Goal: Task Accomplishment & Management: Complete application form

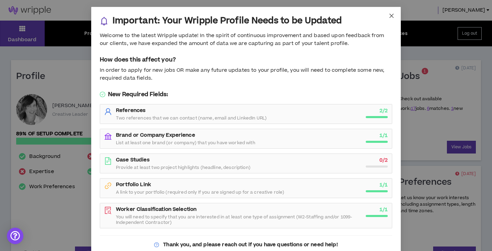
click at [393, 16] on icon "close" at bounding box center [392, 16] width 6 height 6
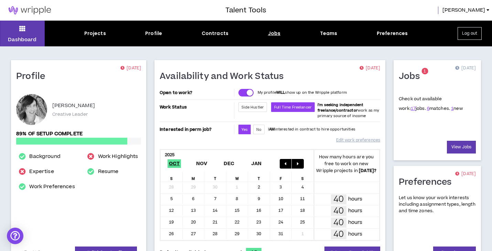
click at [269, 31] on div "Jobs" at bounding box center [274, 33] width 13 height 7
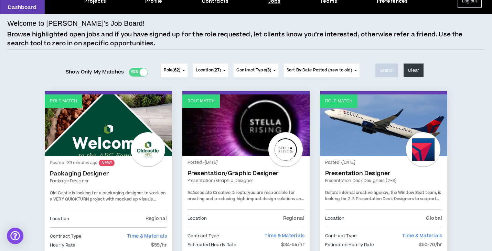
scroll to position [33, 0]
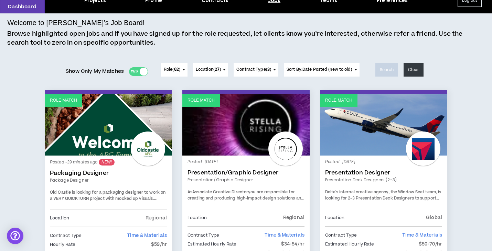
click at [92, 173] on link "Packaging Designer" at bounding box center [108, 173] width 117 height 7
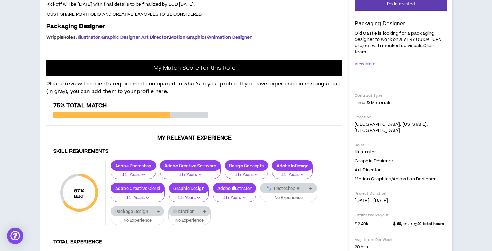
scroll to position [116, 0]
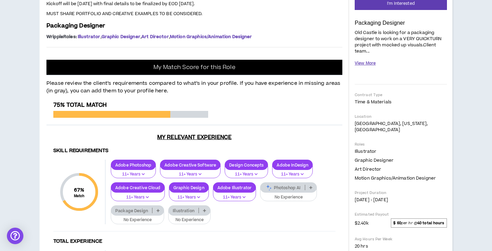
click at [368, 63] on button "View More" at bounding box center [365, 63] width 21 height 12
